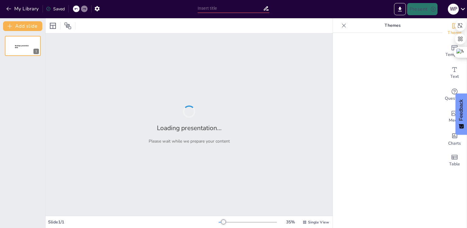
type input "New Sendsteps"
type input "Imported Presentación plan de negoció.pptx"
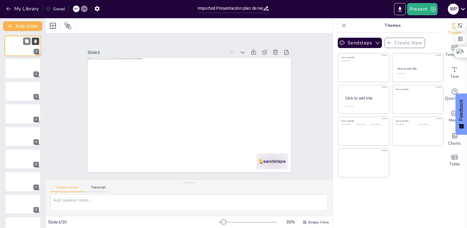
click at [36, 43] on icon at bounding box center [35, 41] width 2 height 3
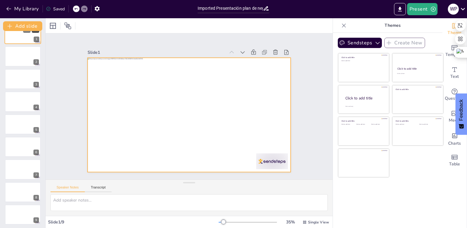
scroll to position [14, 0]
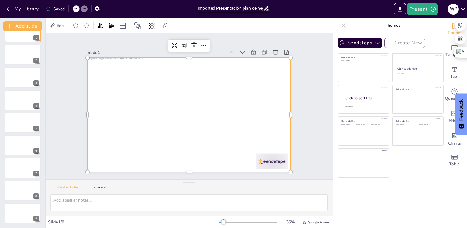
click at [161, 94] on div at bounding box center [195, 100] width 228 height 221
click at [28, 72] on icon at bounding box center [27, 73] width 4 height 4
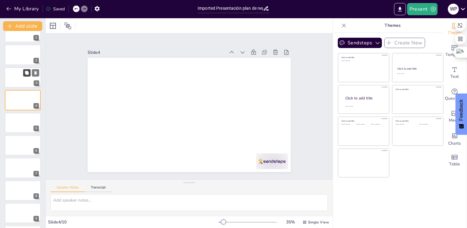
scroll to position [0, 0]
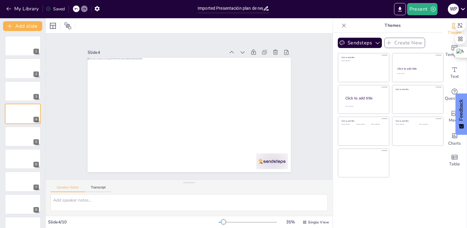
click at [4, 210] on div "1 2 3 4 5 6 7 8 9 10" at bounding box center [22, 148] width 45 height 224
click at [231, 8] on input "Imported Presentación plan de negoció.pptx" at bounding box center [230, 8] width 65 height 9
click at [405, 10] on button "Export to PowerPoint" at bounding box center [400, 9] width 12 height 12
